Goal: Browse casually

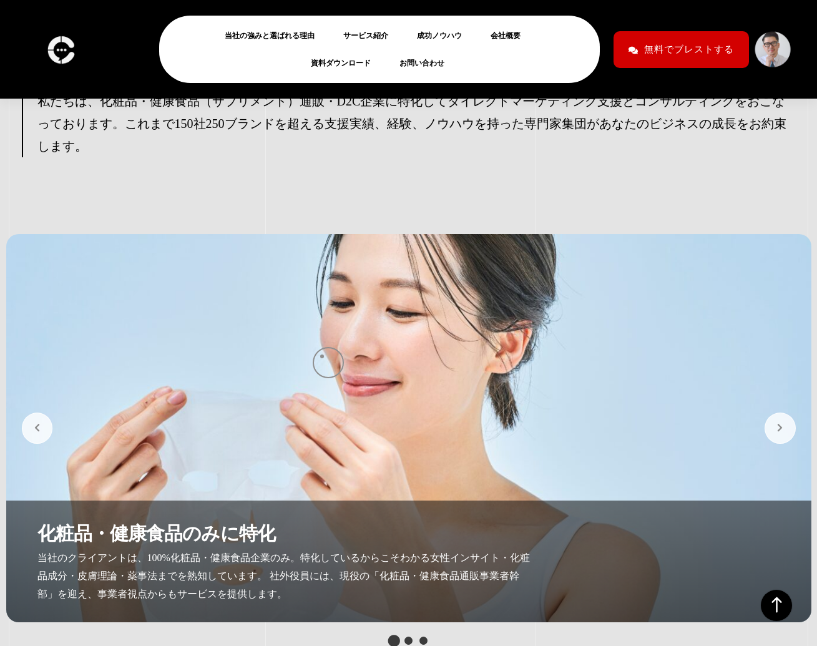
scroll to position [2590, 0]
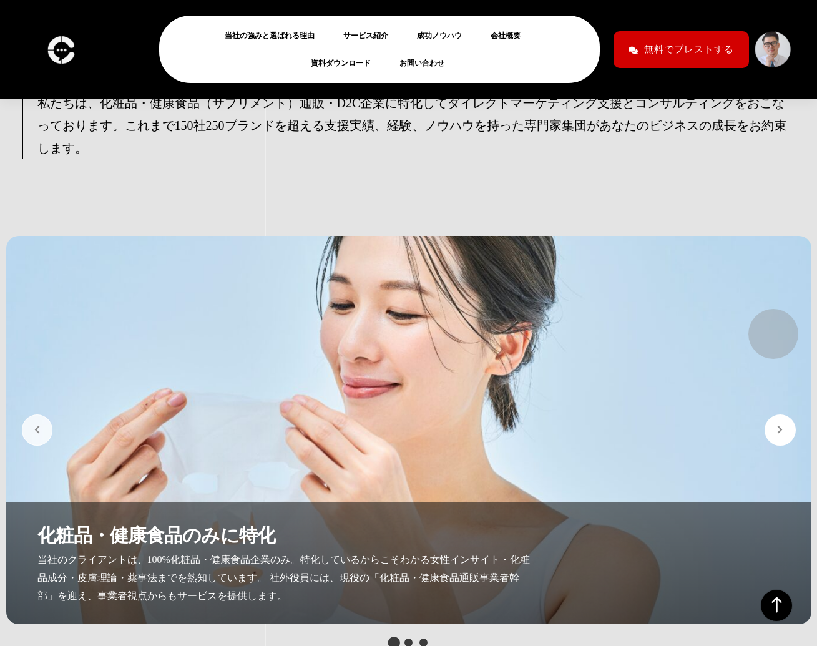
click at [767, 414] on button "button" at bounding box center [779, 429] width 31 height 31
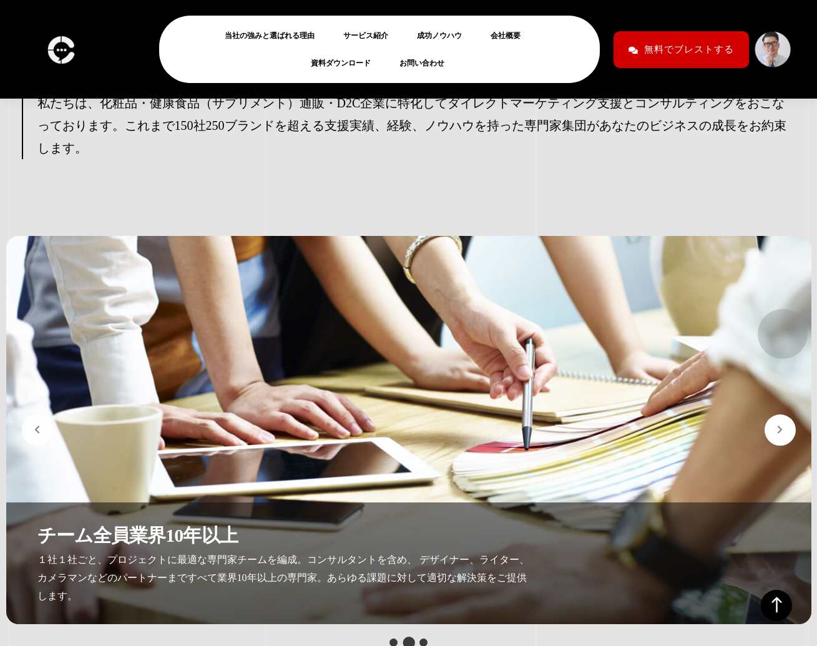
click at [775, 414] on button "button" at bounding box center [779, 429] width 31 height 31
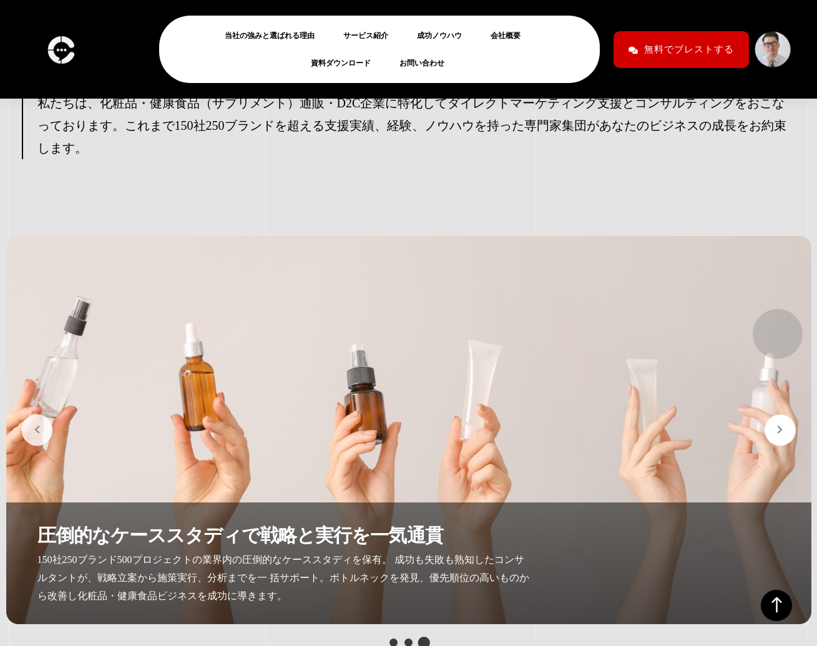
click at [771, 414] on button "button" at bounding box center [779, 429] width 31 height 31
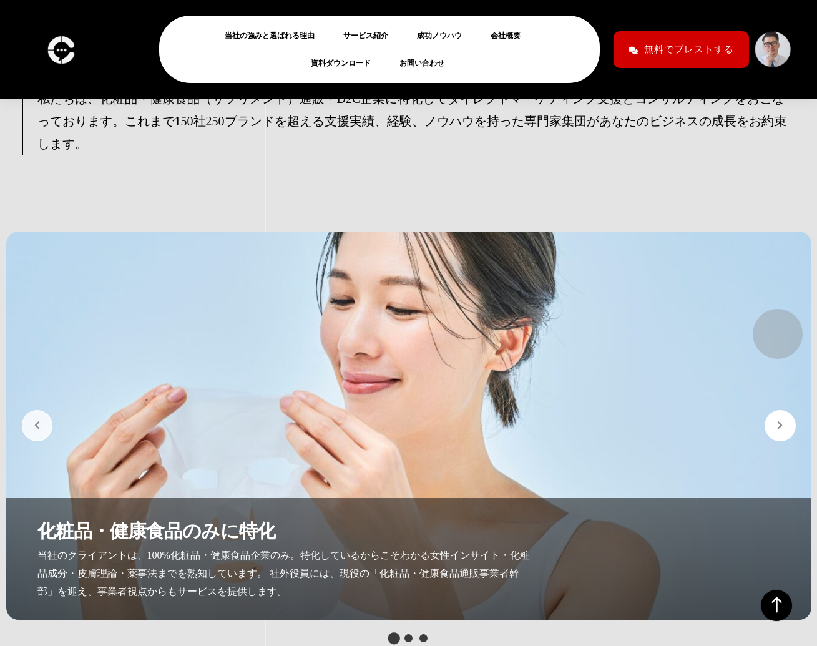
click at [771, 410] on button "button" at bounding box center [779, 425] width 31 height 31
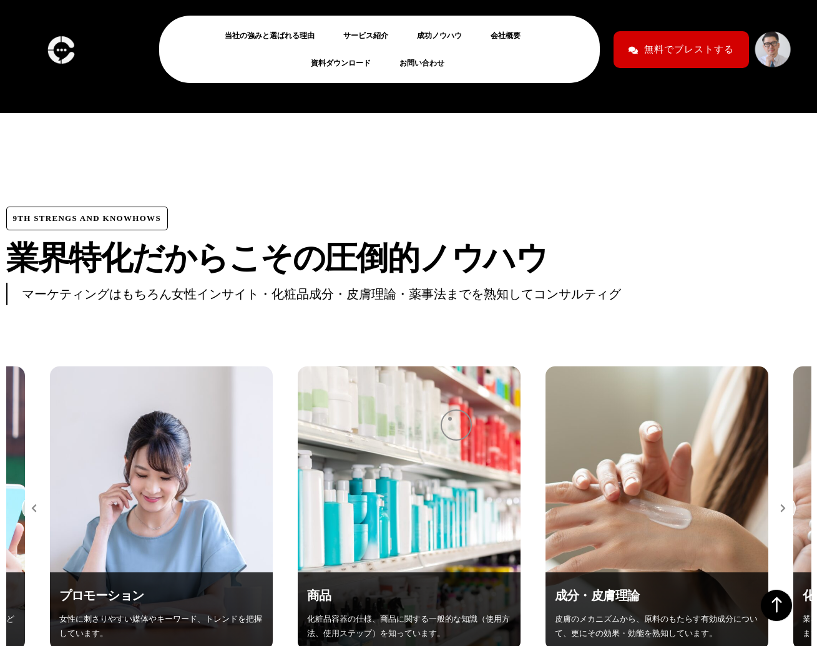
scroll to position [4179, 0]
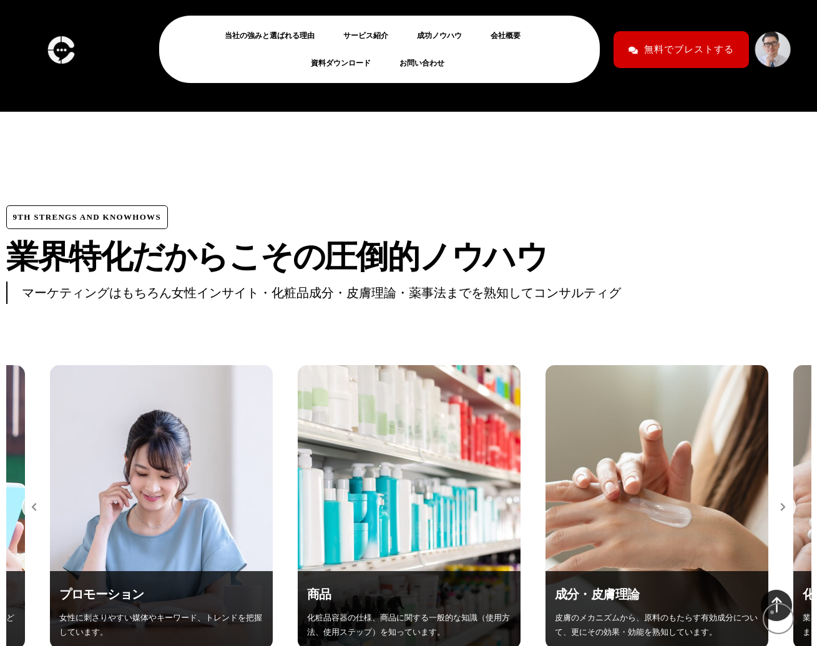
click at [772, 611] on icon at bounding box center [775, 605] width 31 height 31
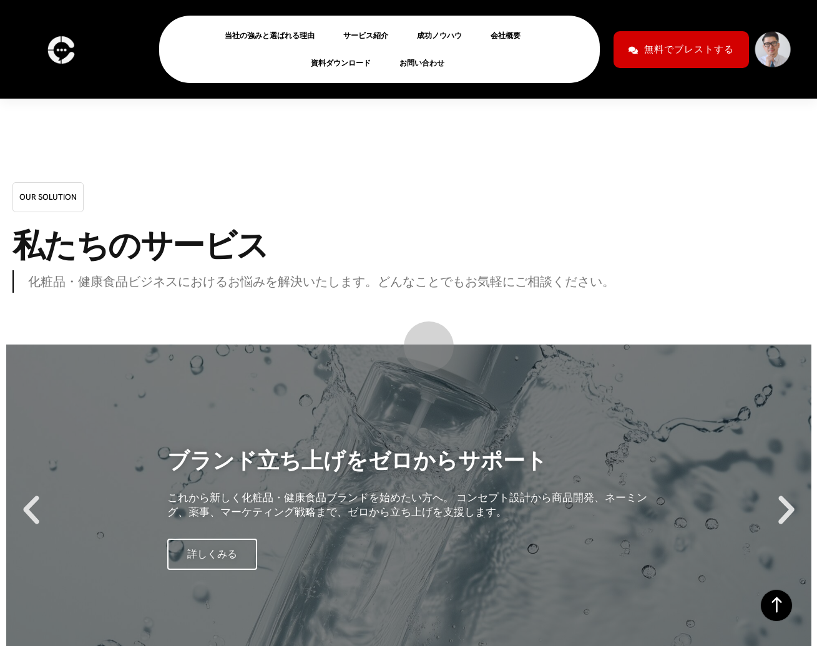
scroll to position [9809, 0]
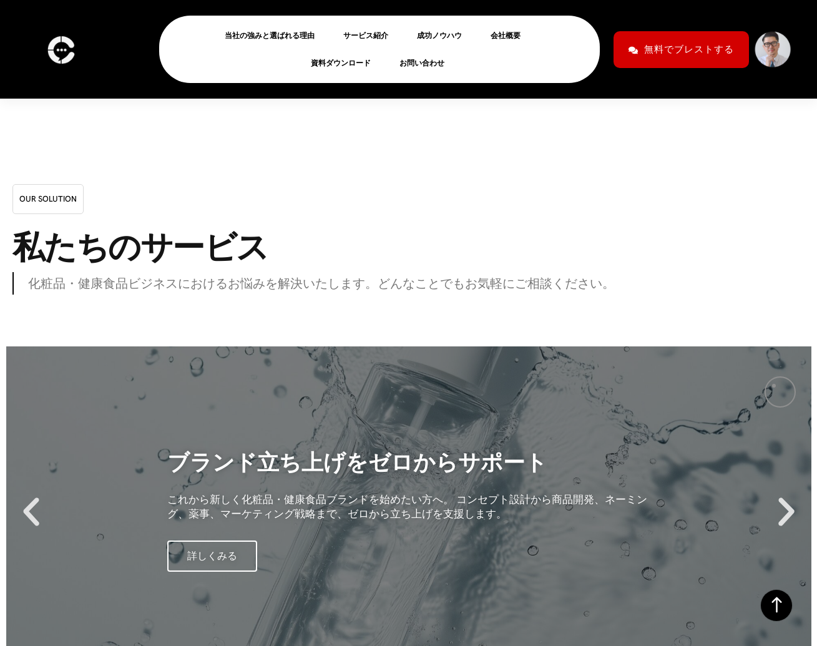
click at [774, 493] on icon "Next slide" at bounding box center [785, 511] width 37 height 37
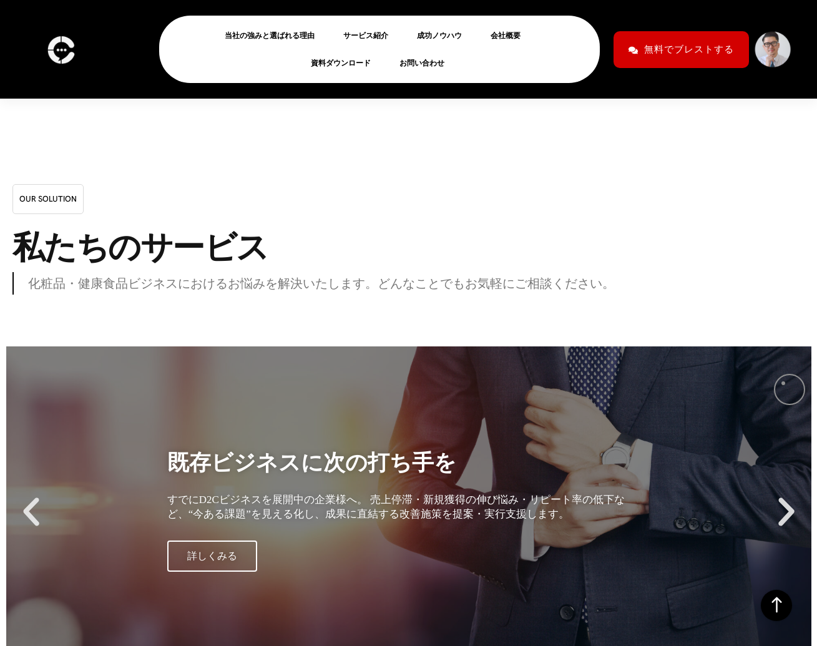
click at [783, 493] on icon "Next slide" at bounding box center [785, 511] width 37 height 37
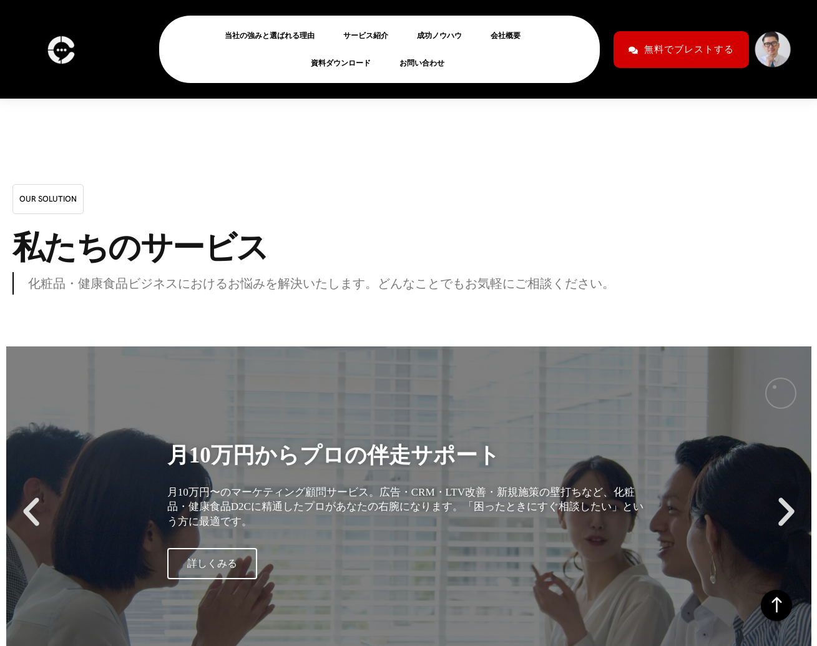
click at [774, 493] on icon "Next slide" at bounding box center [785, 511] width 37 height 37
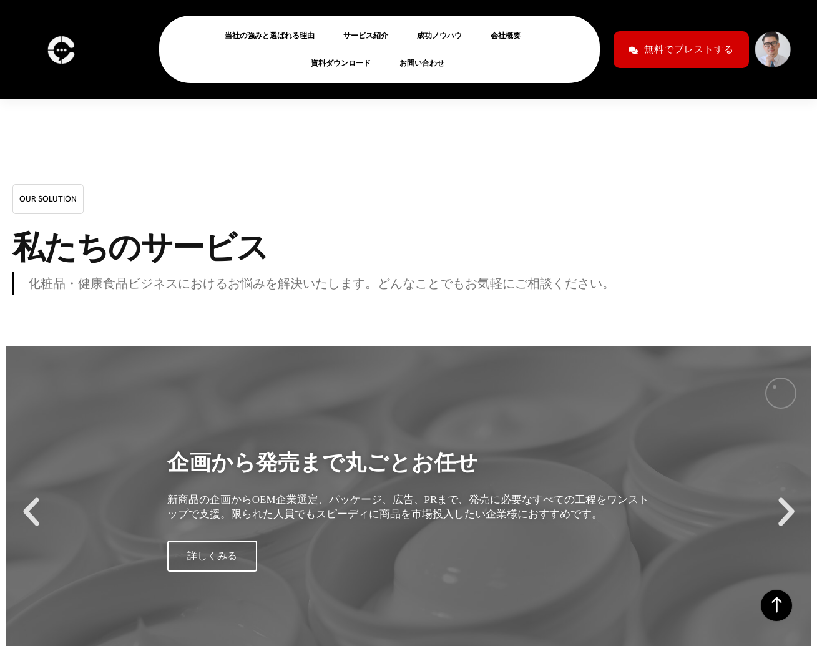
click at [774, 493] on icon "Next slide" at bounding box center [785, 511] width 37 height 37
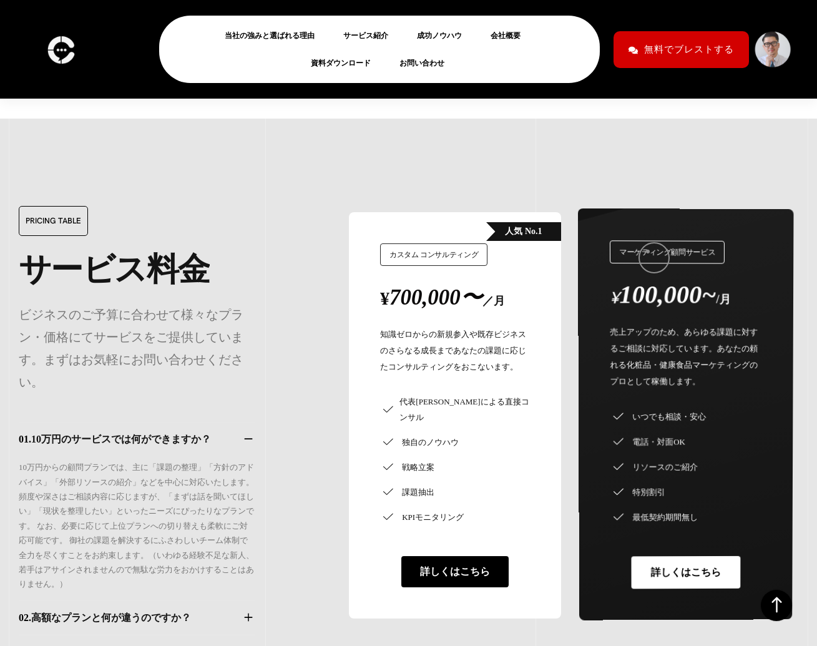
scroll to position [10478, 0]
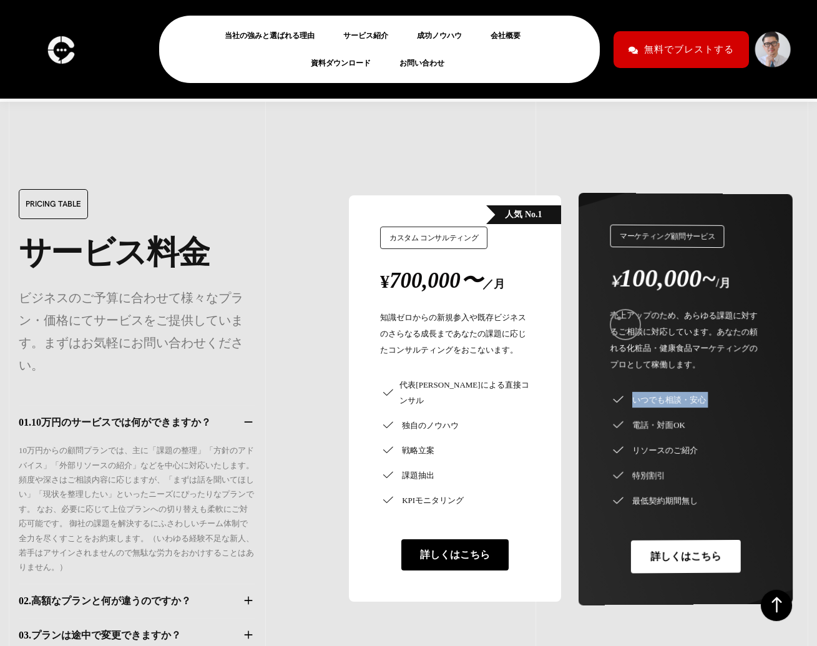
drag, startPoint x: 612, startPoint y: 316, endPoint x: 649, endPoint y: 340, distance: 44.1
click at [648, 372] on ul "いつでも相談・安心 電話・対面OK リソースのご紹介 特別割引" at bounding box center [686, 440] width 152 height 136
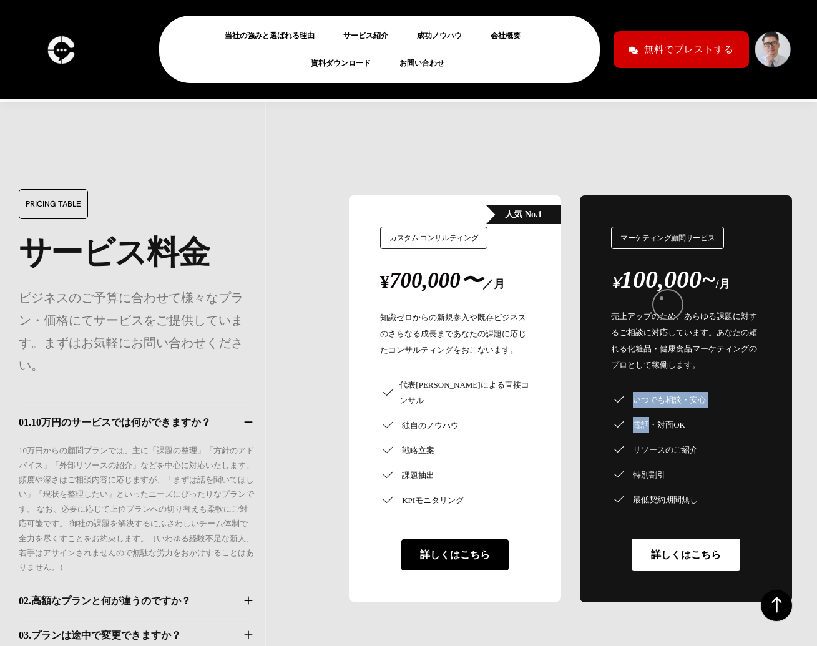
drag, startPoint x: 661, startPoint y: 298, endPoint x: 671, endPoint y: 299, distance: 10.1
click at [632, 294] on div at bounding box center [632, 294] width 0 height 0
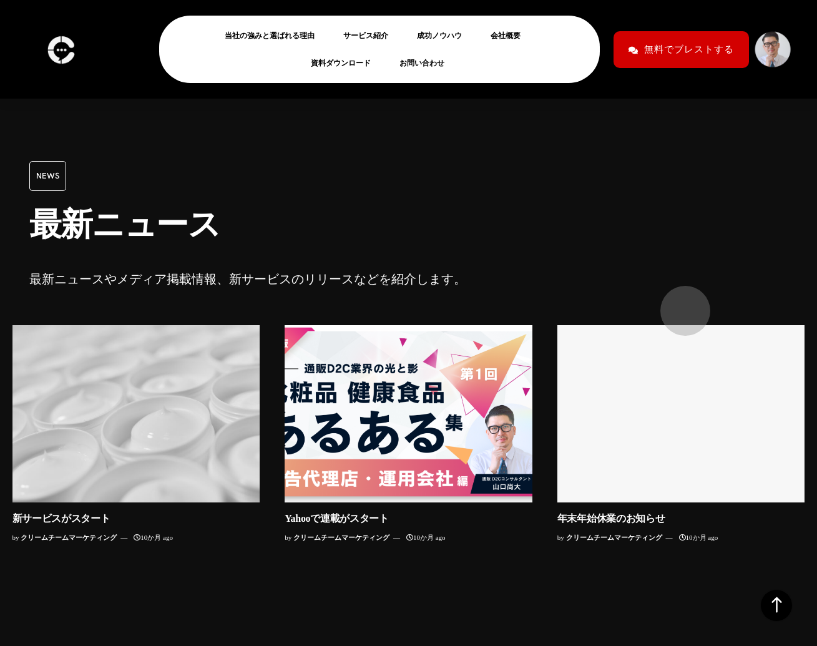
scroll to position [12276, 0]
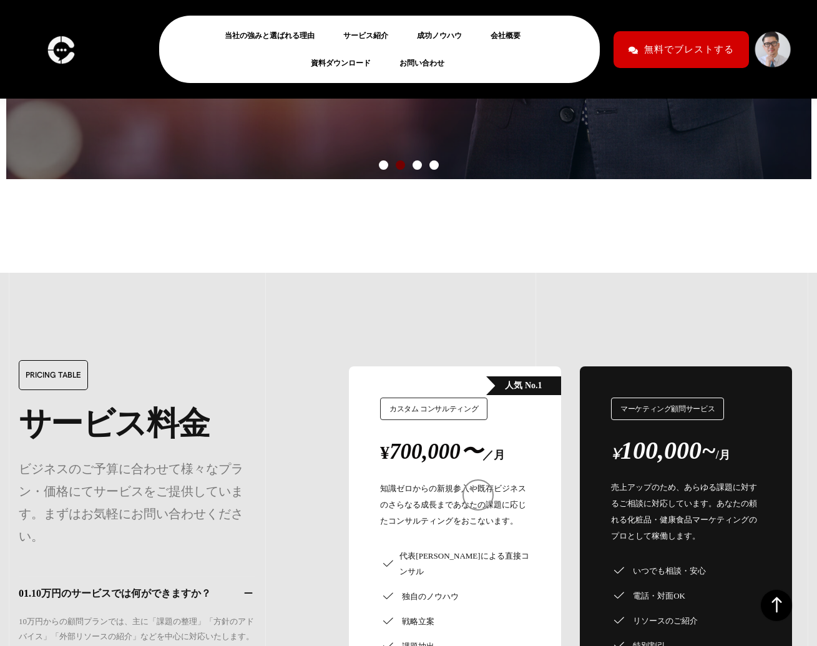
scroll to position [10300, 0]
